Goal: Task Accomplishment & Management: Manage account settings

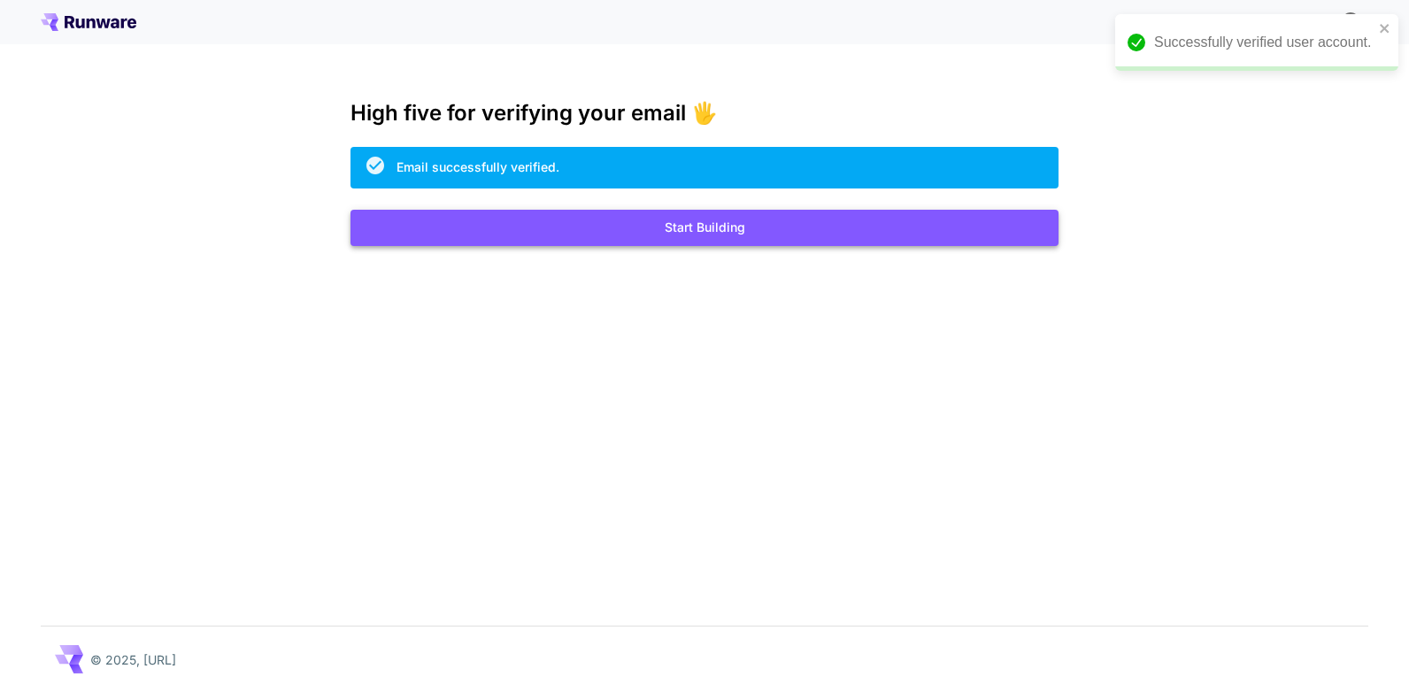
click at [690, 227] on button "Start Building" at bounding box center [704, 228] width 708 height 36
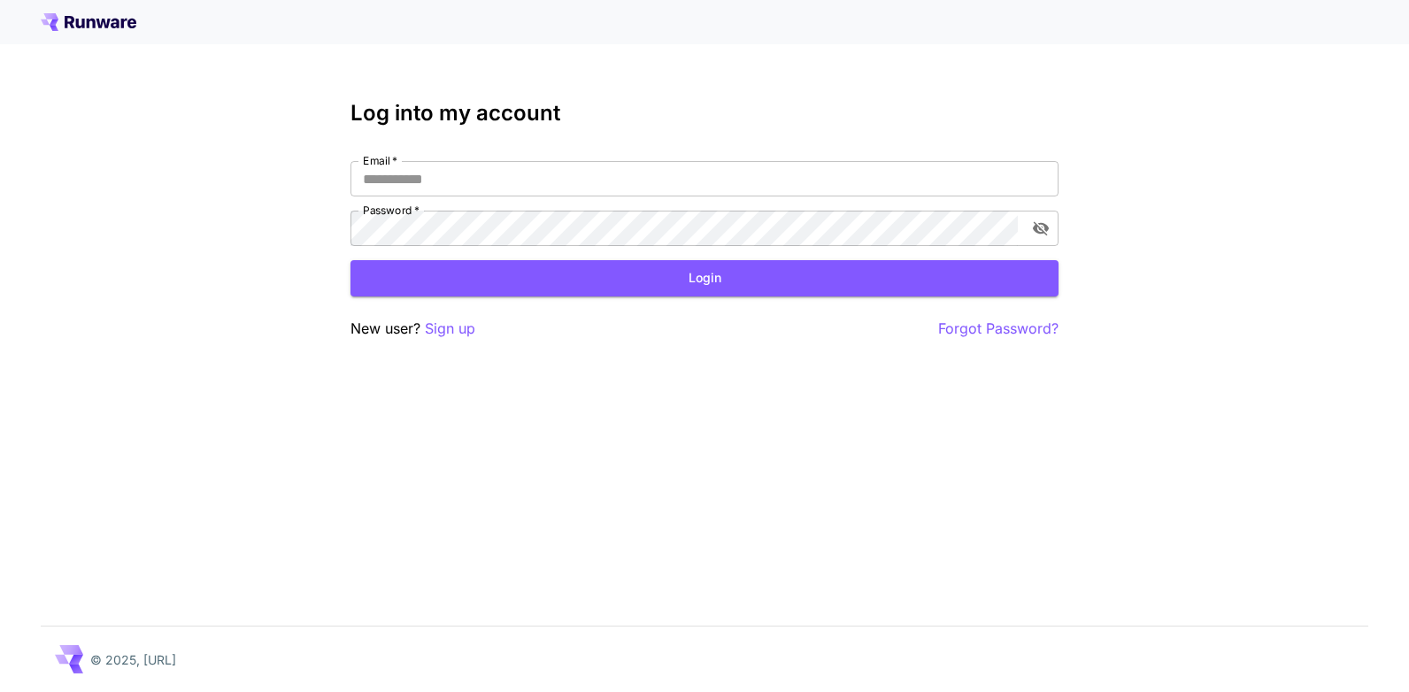
type input "**********"
click at [687, 272] on button "Login" at bounding box center [704, 278] width 708 height 36
